Goal: Find specific page/section: Find specific page/section

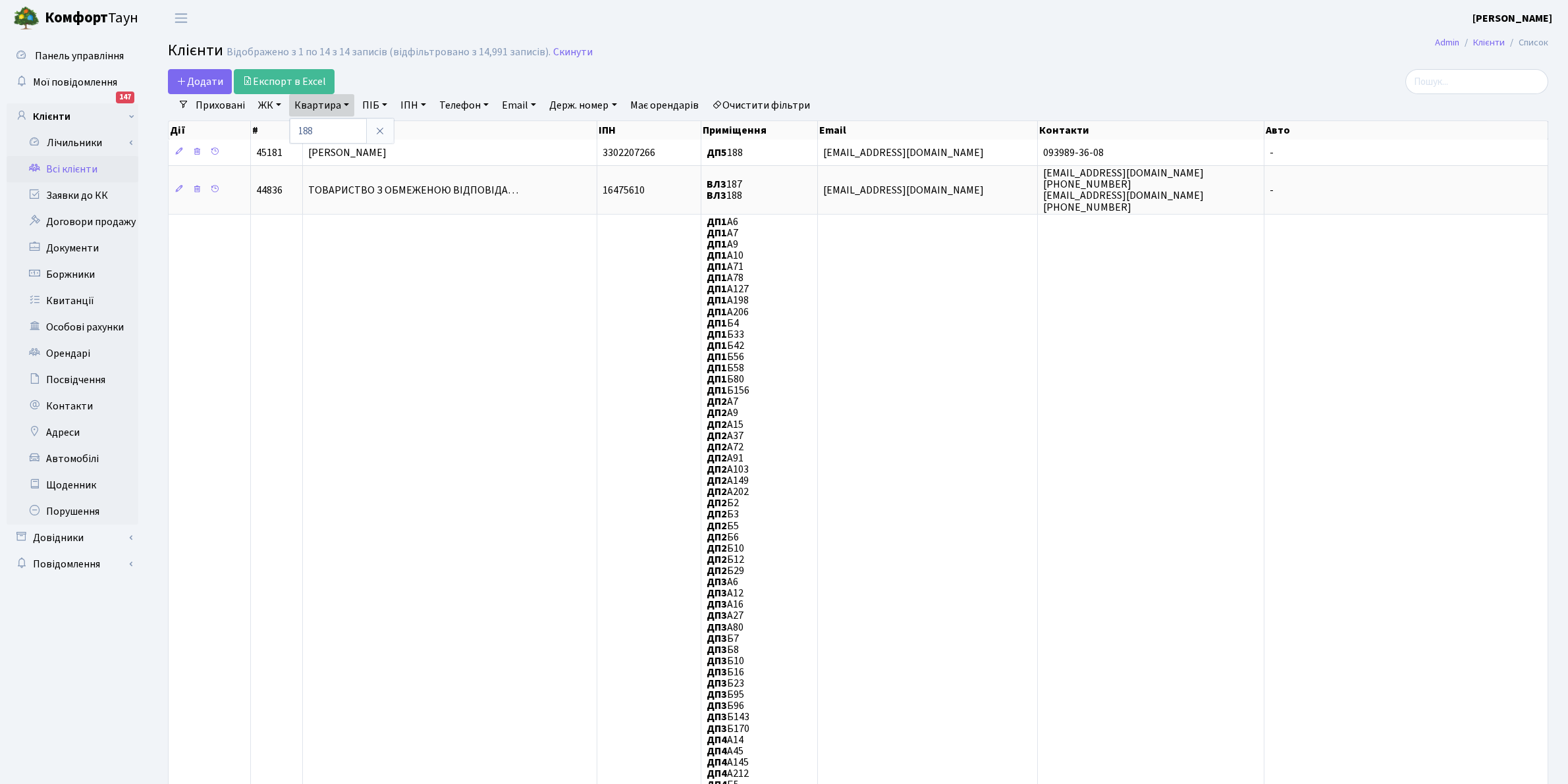
select select "25"
type input "8"
type input "ДЖН"
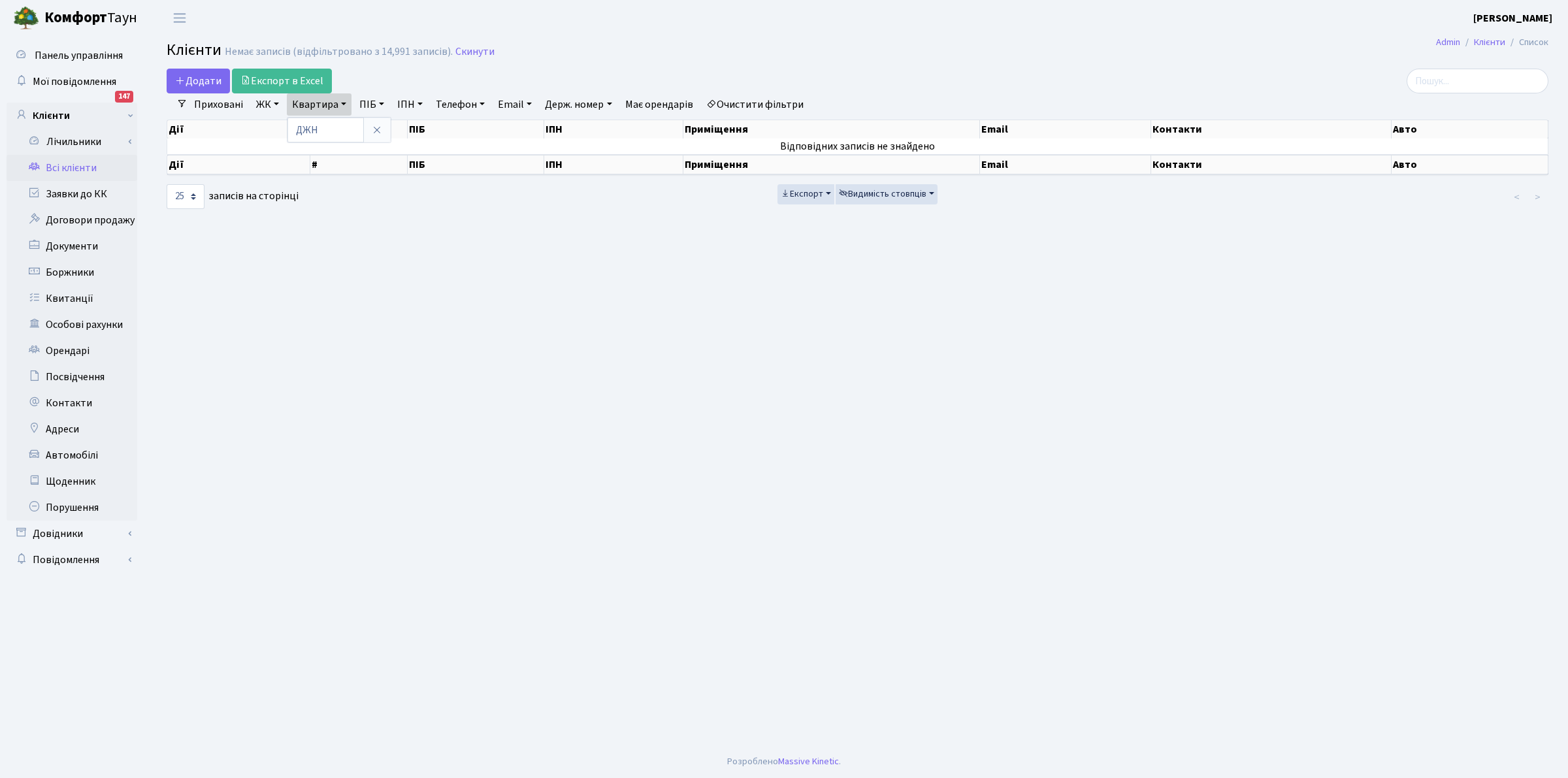
click at [788, 103] on link "Очистити фільтри" at bounding box center [755, 104] width 108 height 23
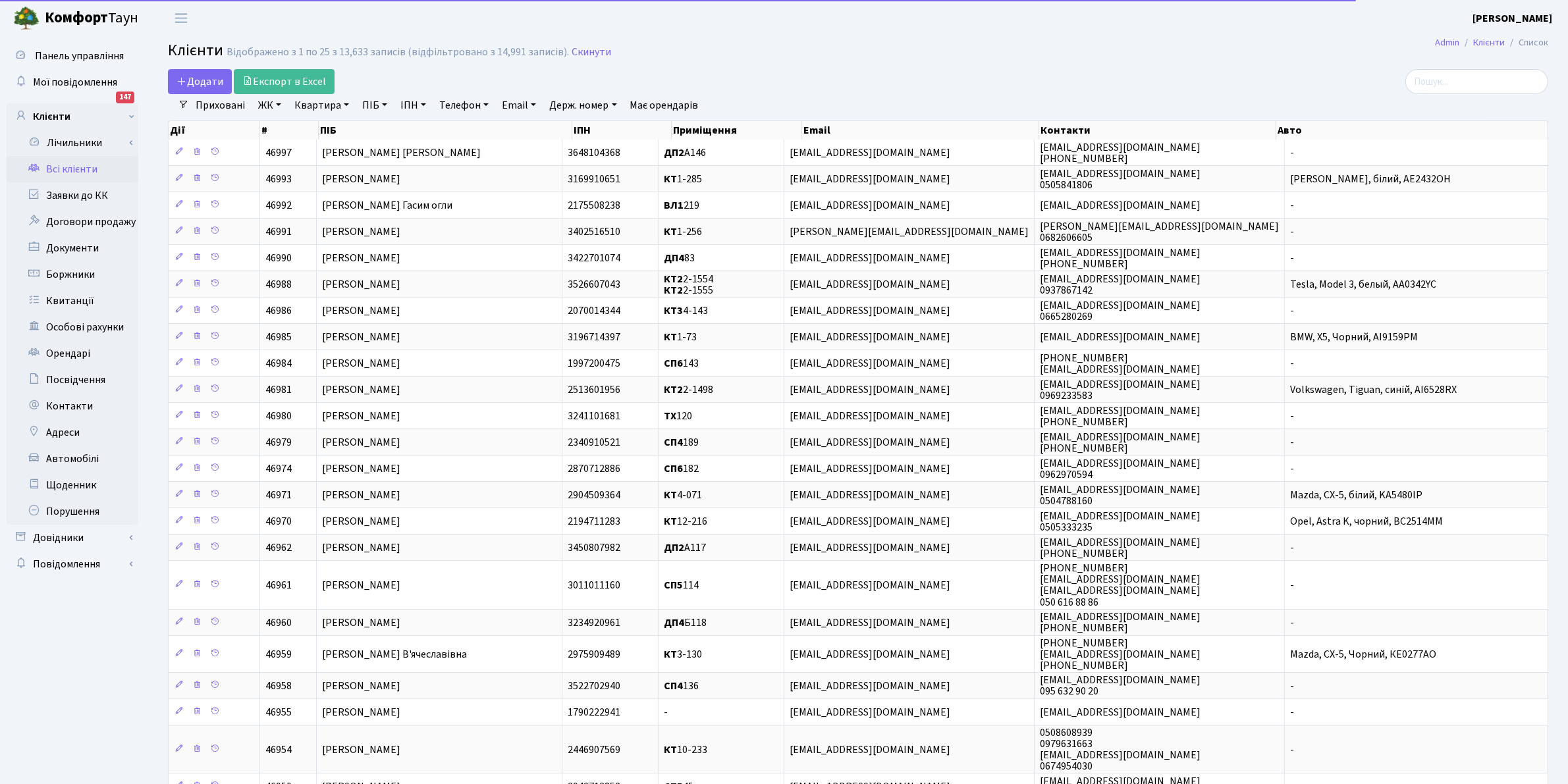
click at [58, 167] on link "Всі клієнти" at bounding box center [72, 169] width 132 height 27
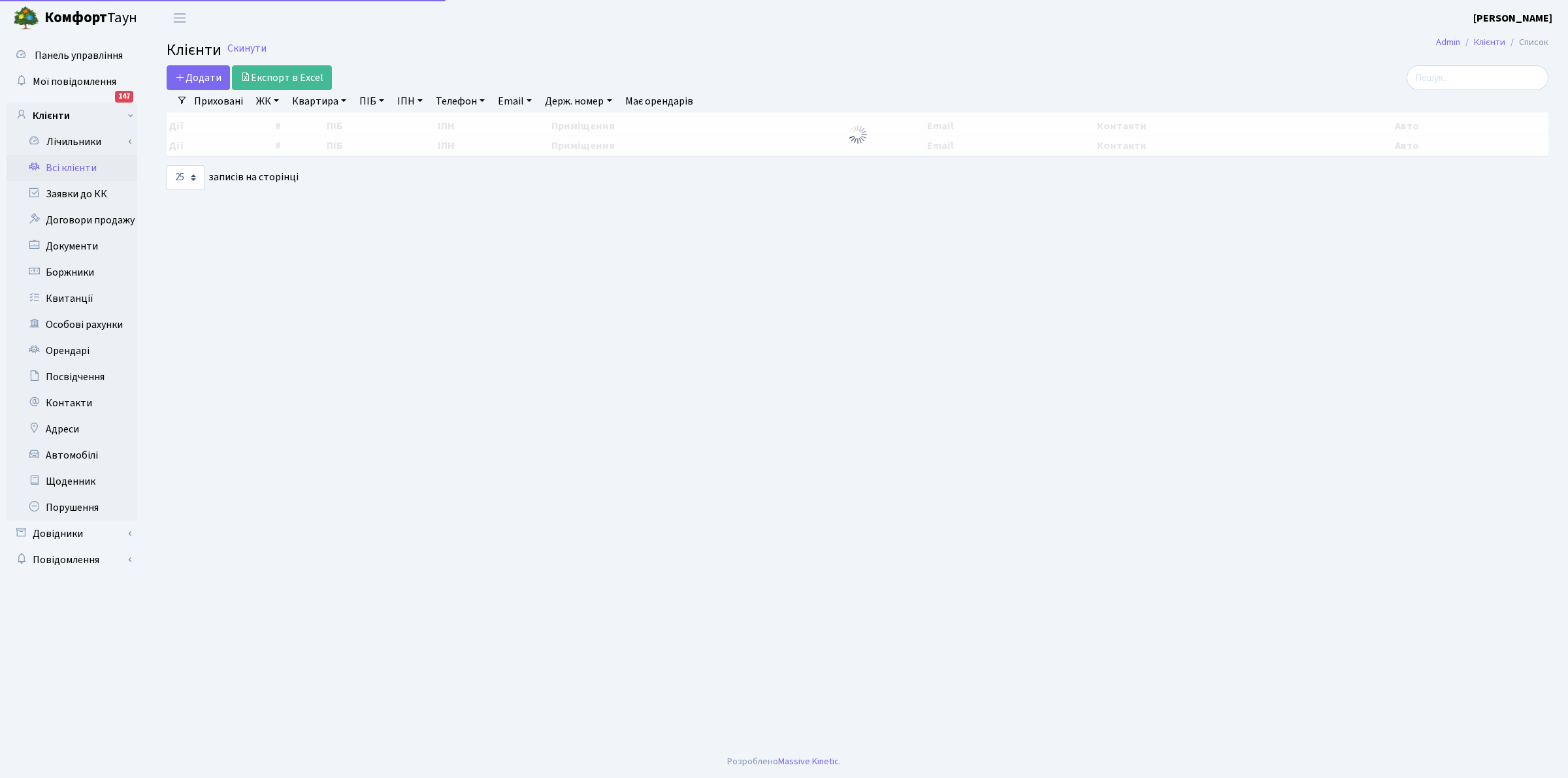
select select "25"
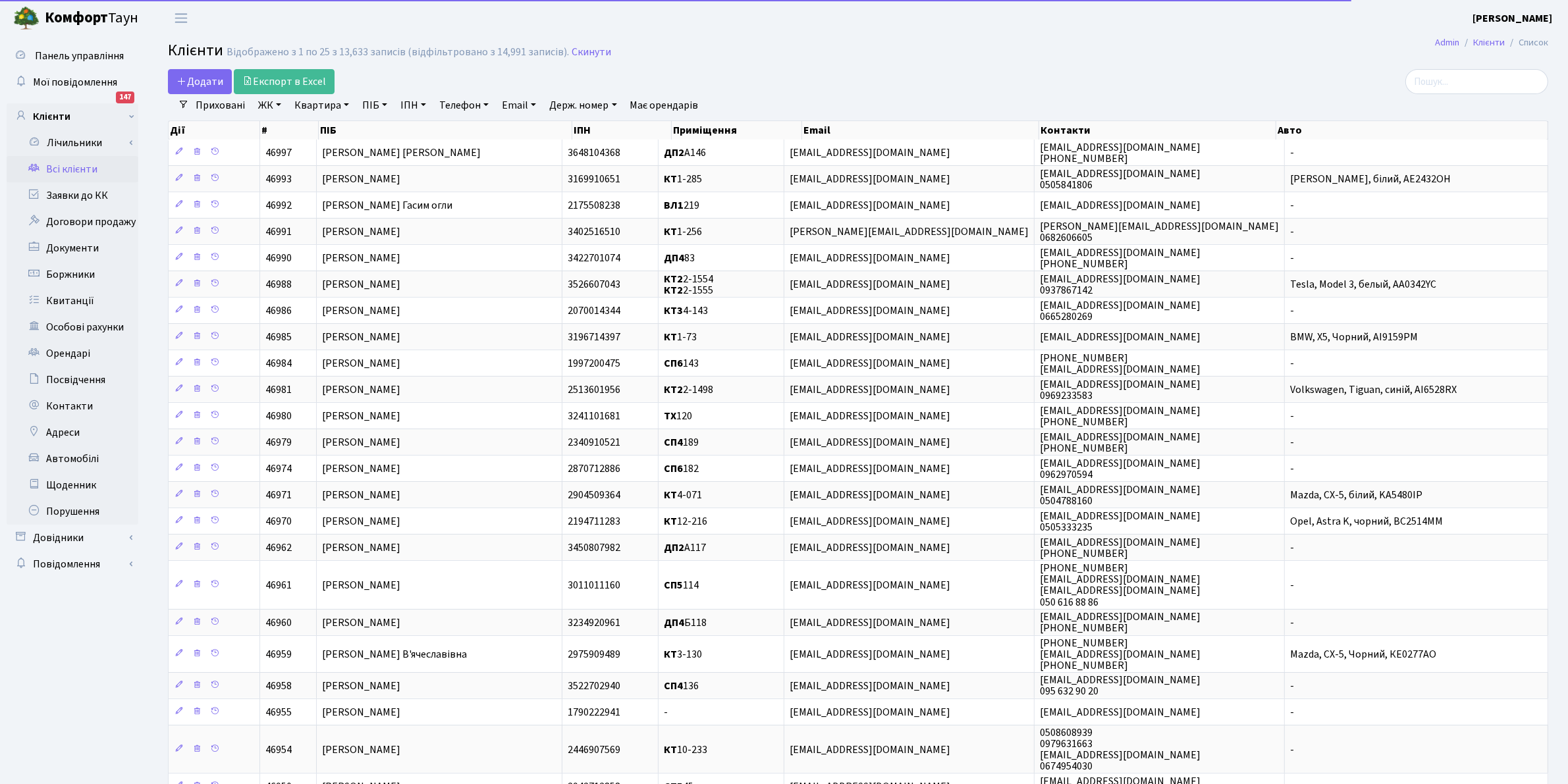
click at [328, 99] on link "Квартира" at bounding box center [321, 105] width 65 height 23
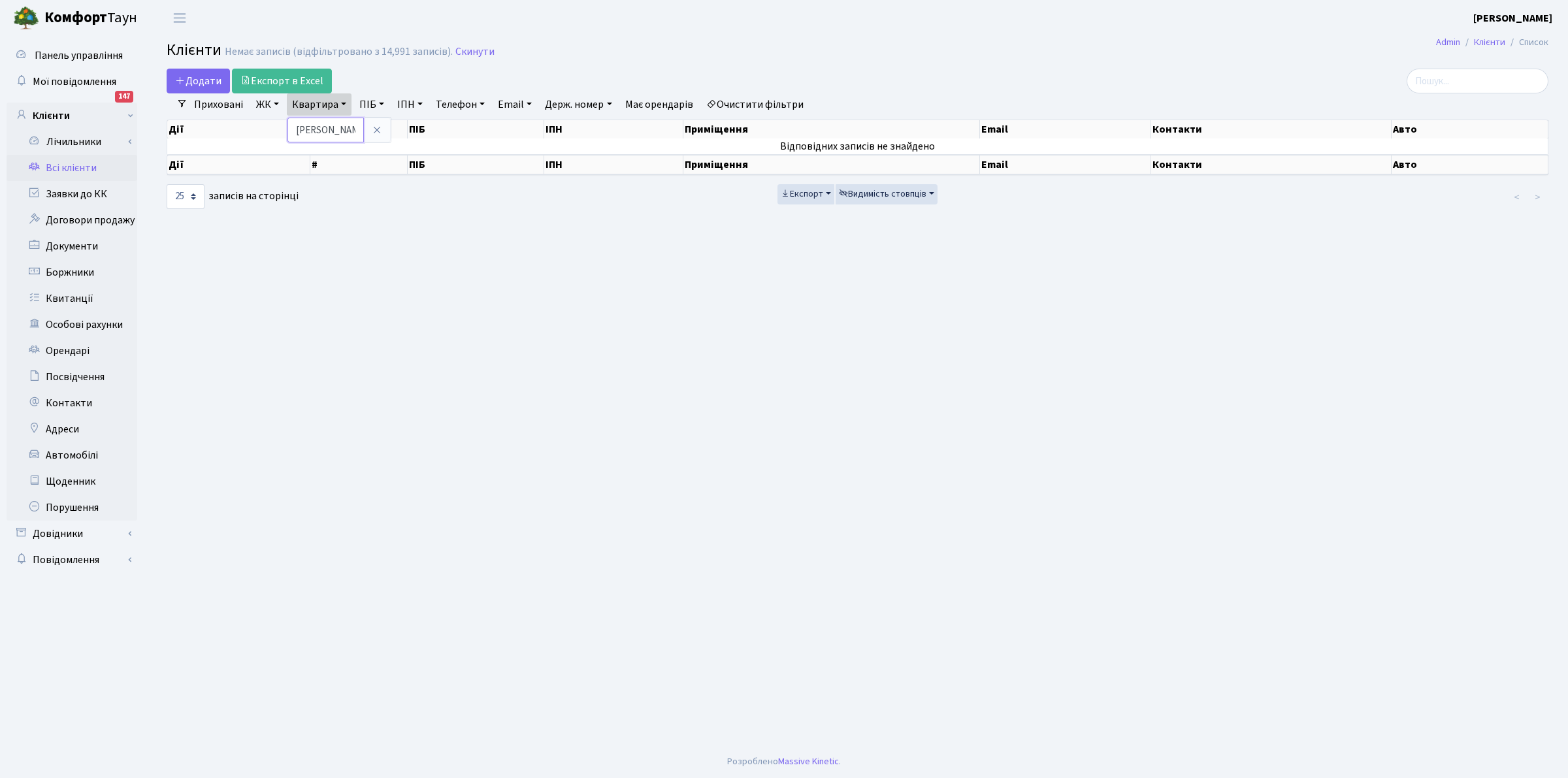
type input "Д"
click at [370, 100] on link "ПІБ" at bounding box center [372, 104] width 35 height 23
click at [371, 136] on input "text" at bounding box center [393, 130] width 76 height 25
type input "ДЖН"
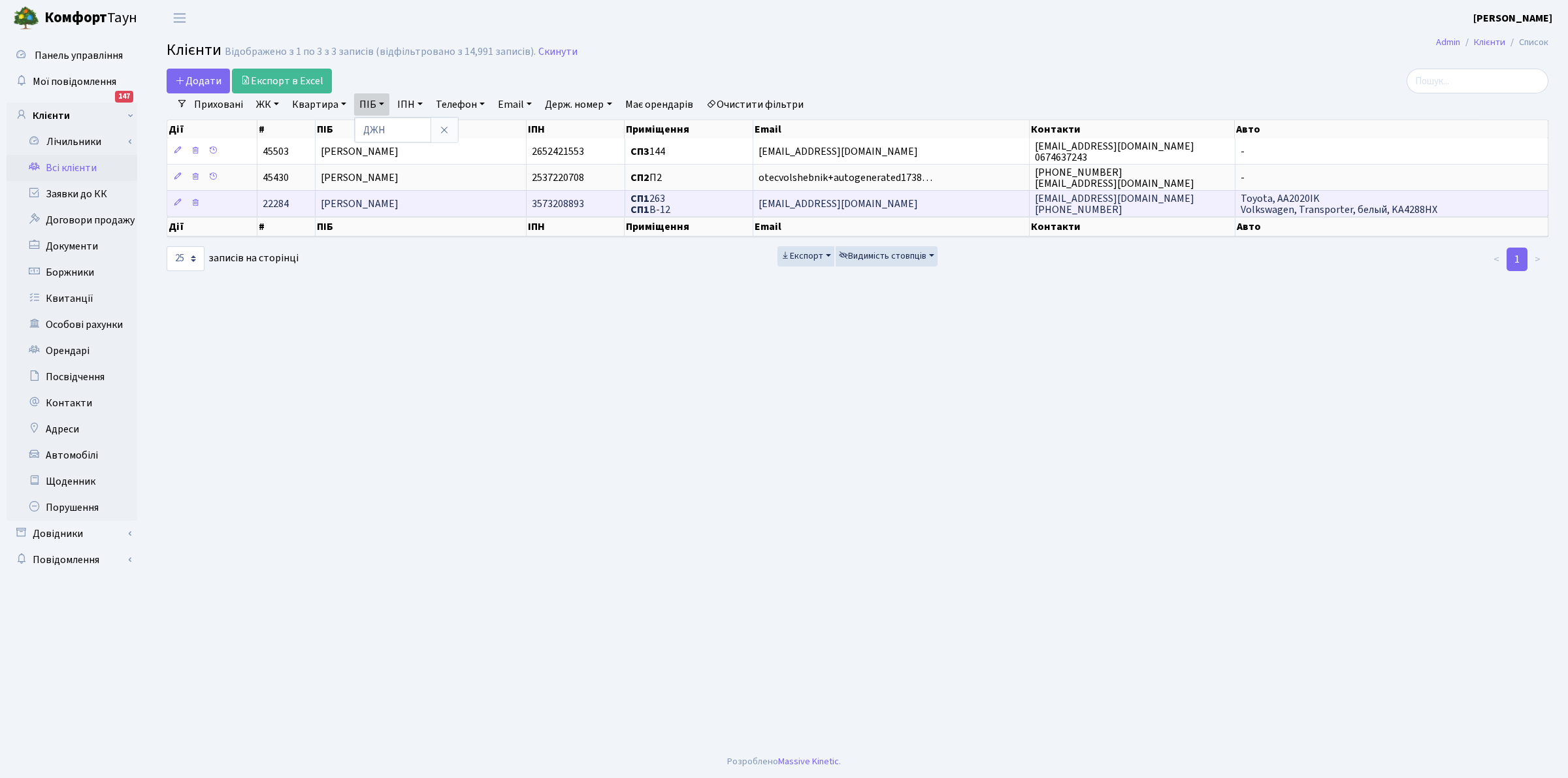
click at [679, 208] on td "СП1 263 СП1 В-12" at bounding box center [690, 204] width 129 height 26
